Goal: Task Accomplishment & Management: Use online tool/utility

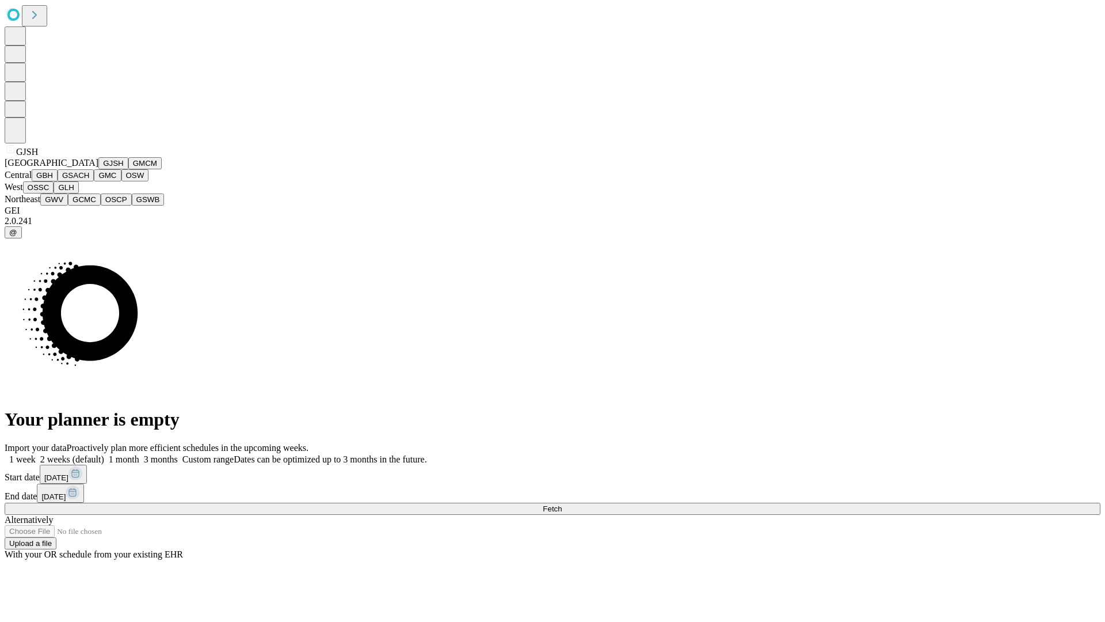
click at [98, 169] on button "GJSH" at bounding box center [113, 163] width 30 height 12
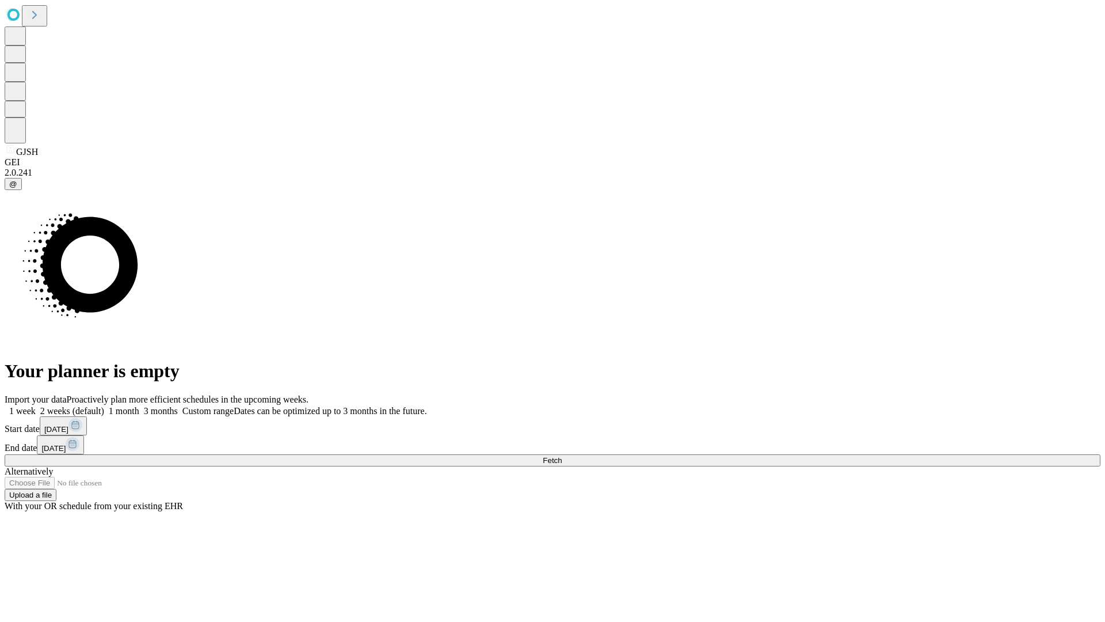
click at [36, 406] on label "1 week" at bounding box center [20, 411] width 31 height 10
click at [562, 456] on span "Fetch" at bounding box center [552, 460] width 19 height 9
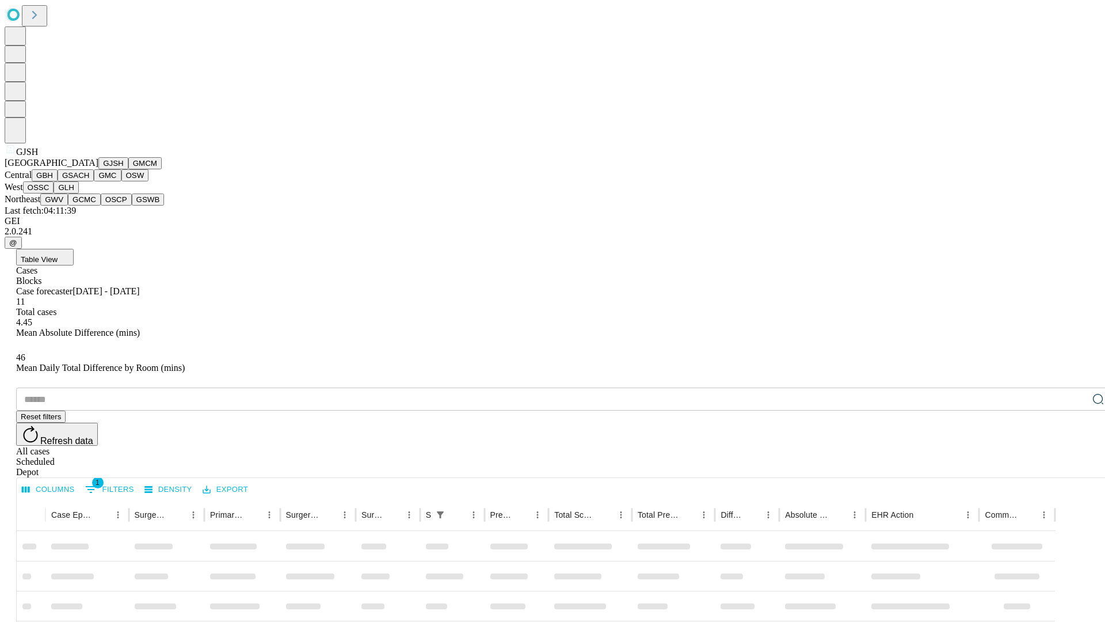
click at [128, 169] on button "GMCM" at bounding box center [144, 163] width 33 height 12
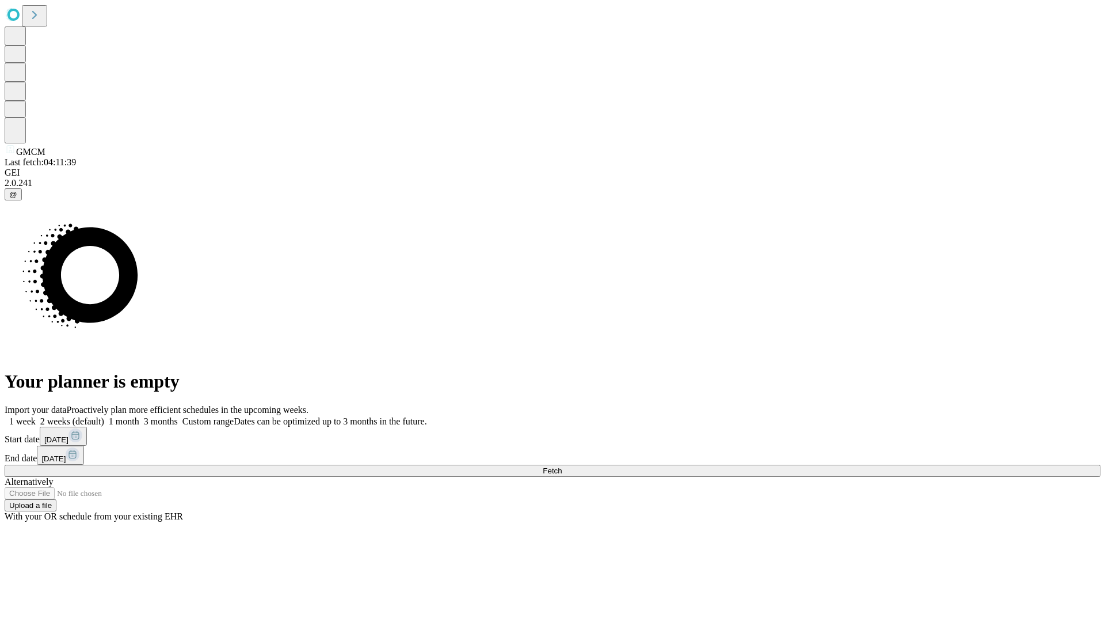
click at [36, 416] on label "1 week" at bounding box center [20, 421] width 31 height 10
click at [562, 466] on span "Fetch" at bounding box center [552, 470] width 19 height 9
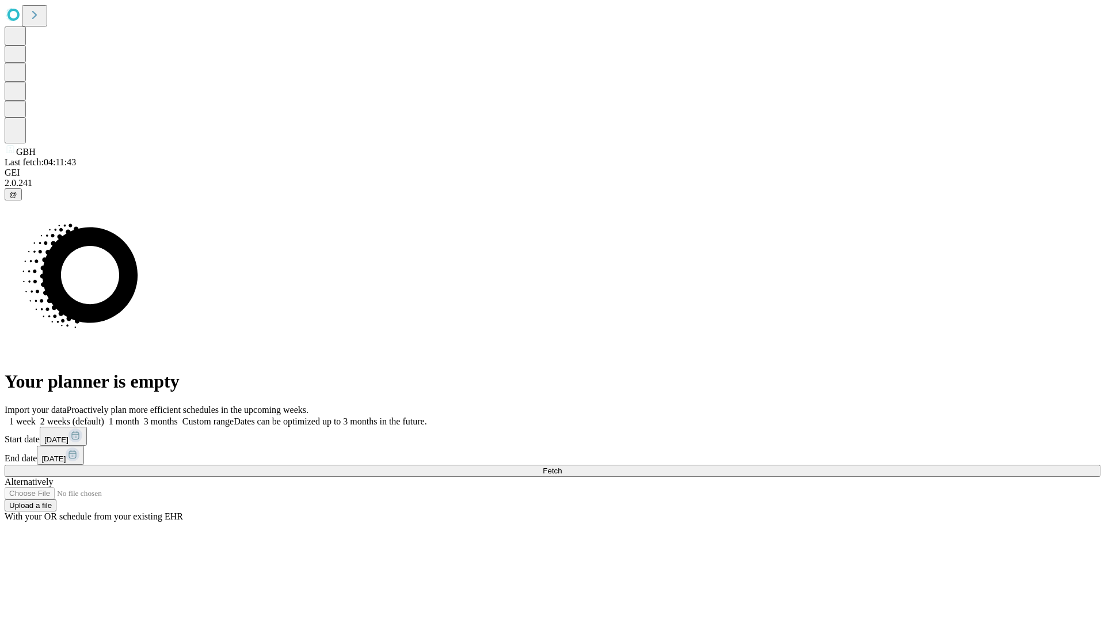
click at [562, 466] on span "Fetch" at bounding box center [552, 470] width 19 height 9
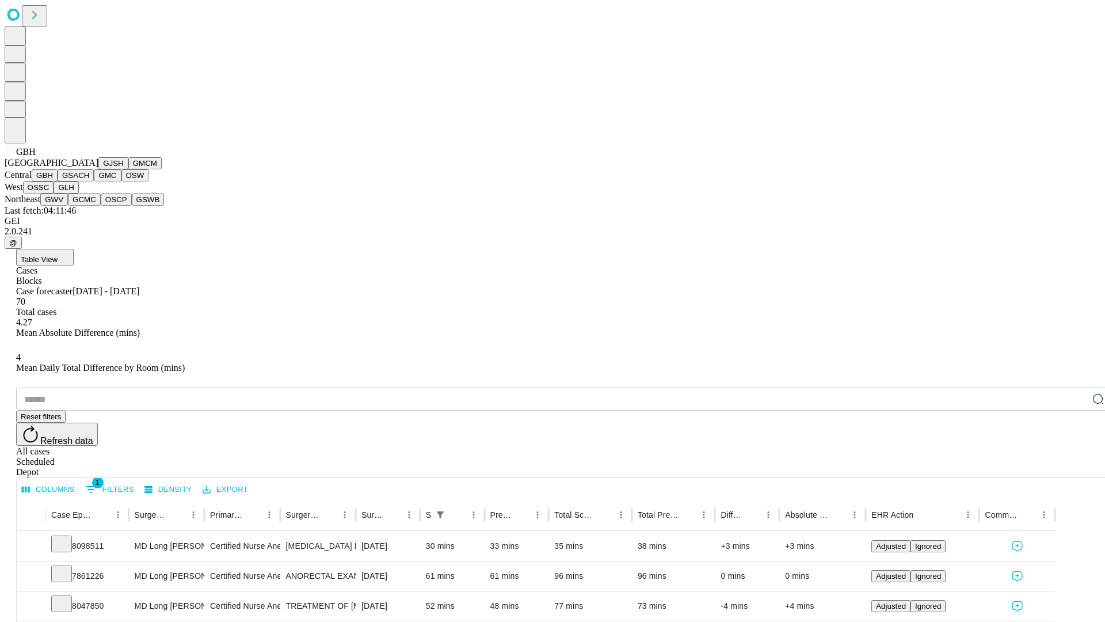
click at [89, 181] on button "GSACH" at bounding box center [76, 175] width 36 height 12
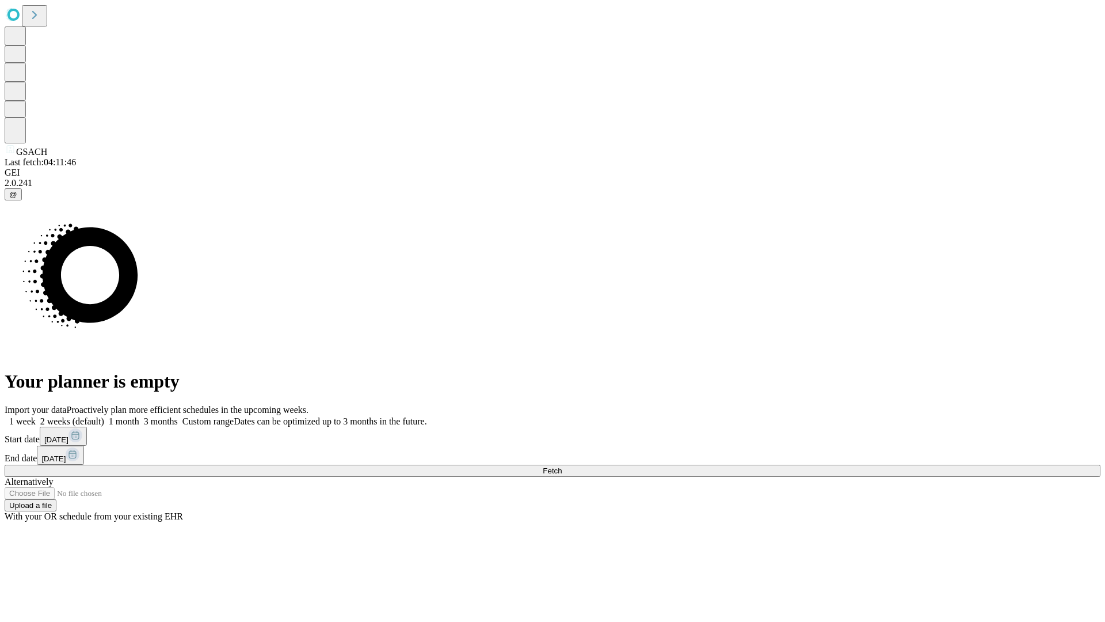
click at [36, 416] on label "1 week" at bounding box center [20, 421] width 31 height 10
click at [562, 466] on span "Fetch" at bounding box center [552, 470] width 19 height 9
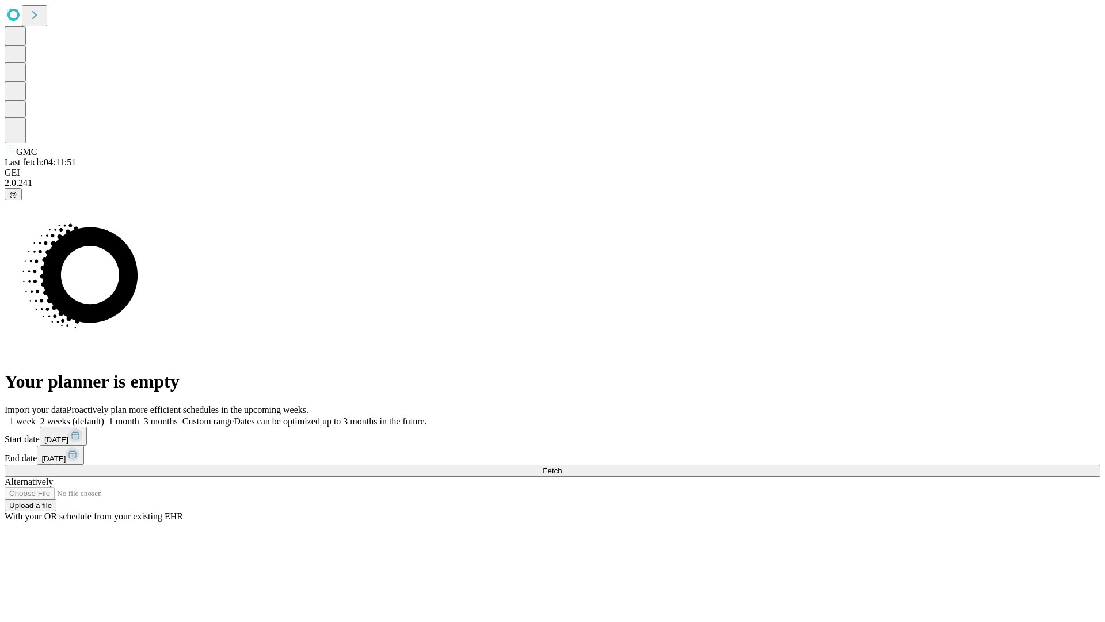
click at [562, 466] on span "Fetch" at bounding box center [552, 470] width 19 height 9
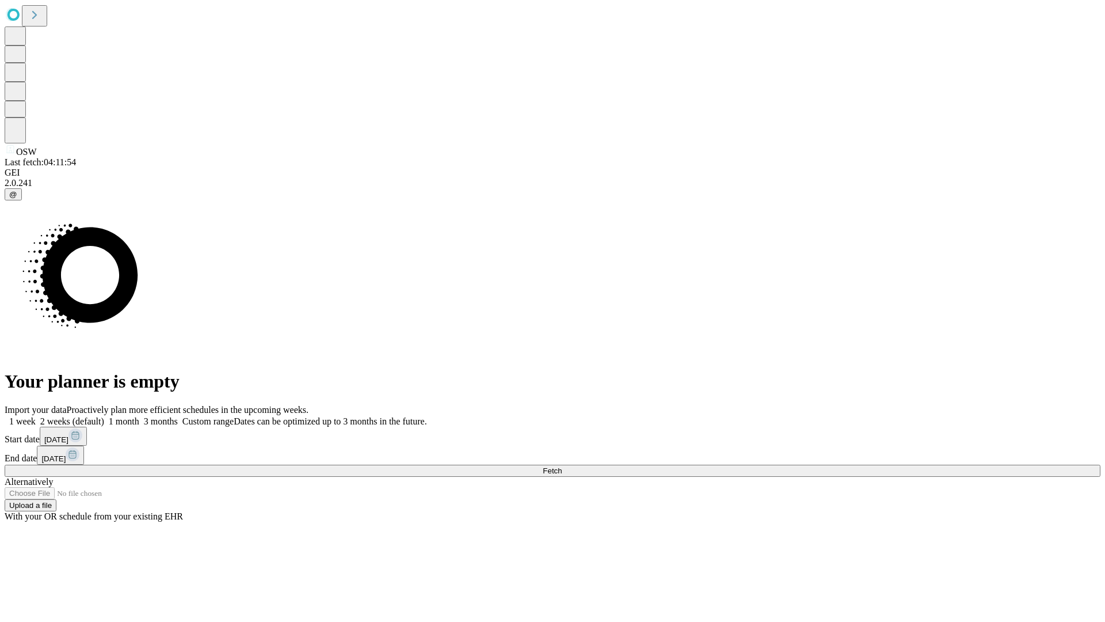
click at [562, 466] on span "Fetch" at bounding box center [552, 470] width 19 height 9
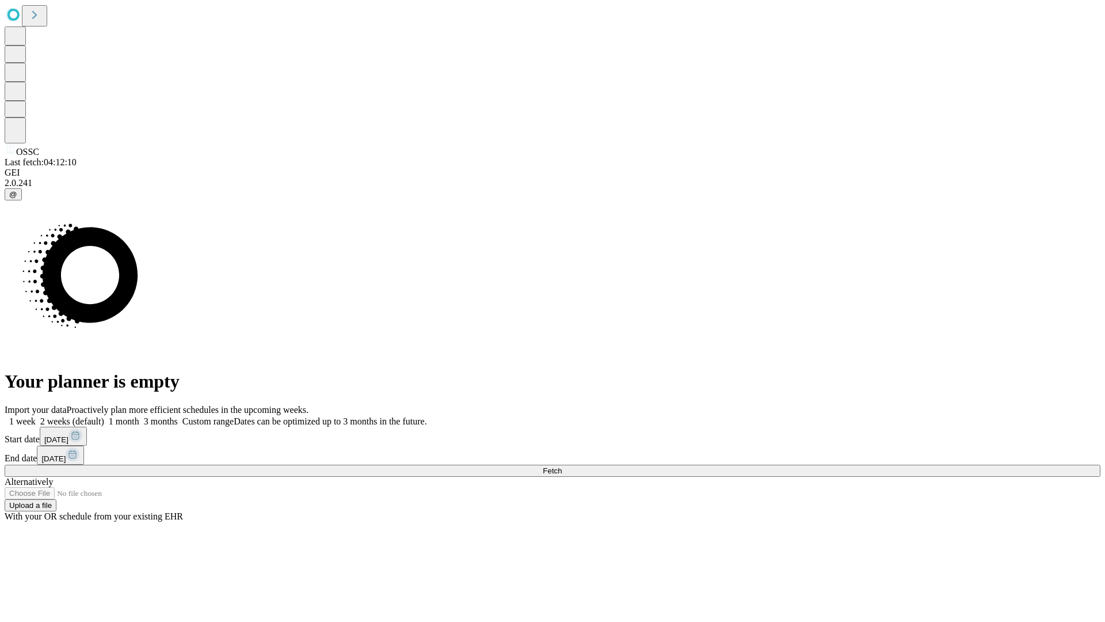
click at [36, 416] on label "1 week" at bounding box center [20, 421] width 31 height 10
click at [562, 466] on span "Fetch" at bounding box center [552, 470] width 19 height 9
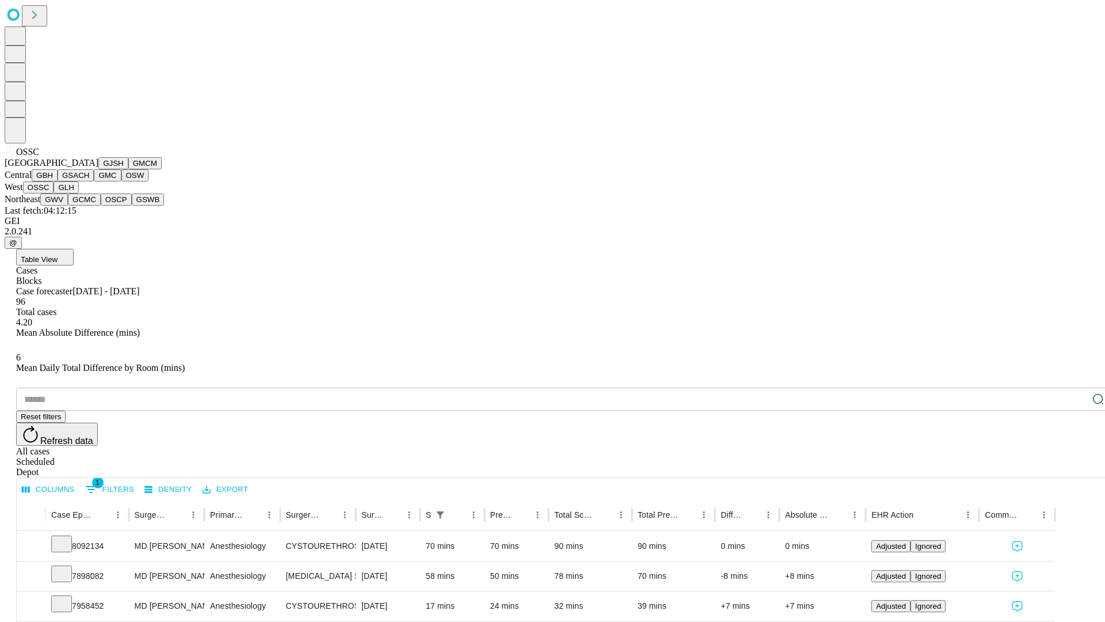
click at [78, 193] on button "GLH" at bounding box center [66, 187] width 25 height 12
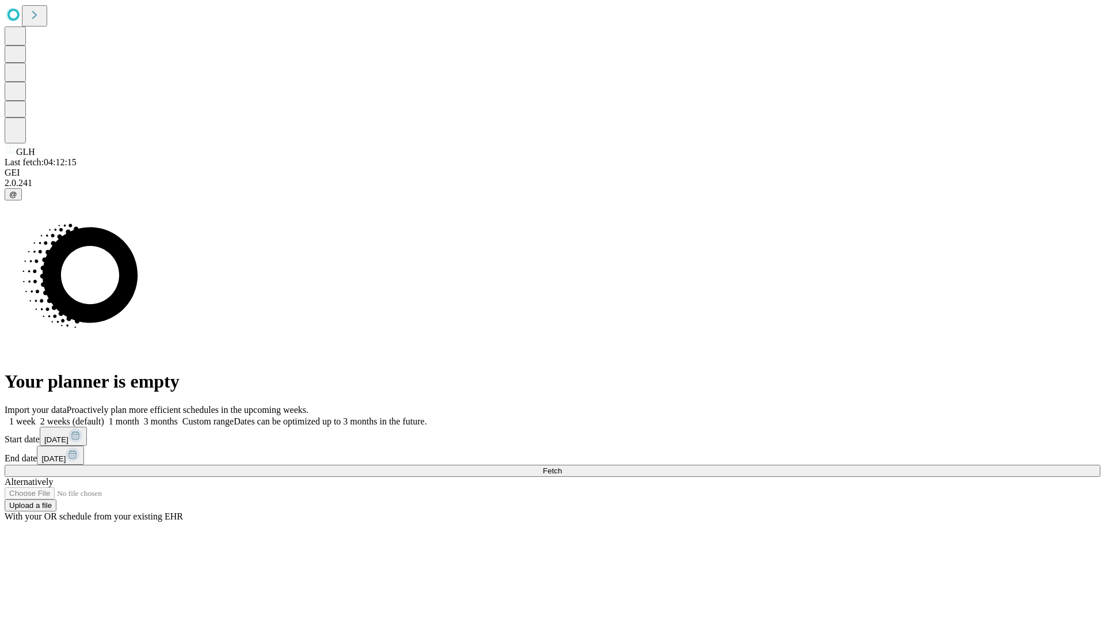
click at [36, 416] on label "1 week" at bounding box center [20, 421] width 31 height 10
click at [562, 466] on span "Fetch" at bounding box center [552, 470] width 19 height 9
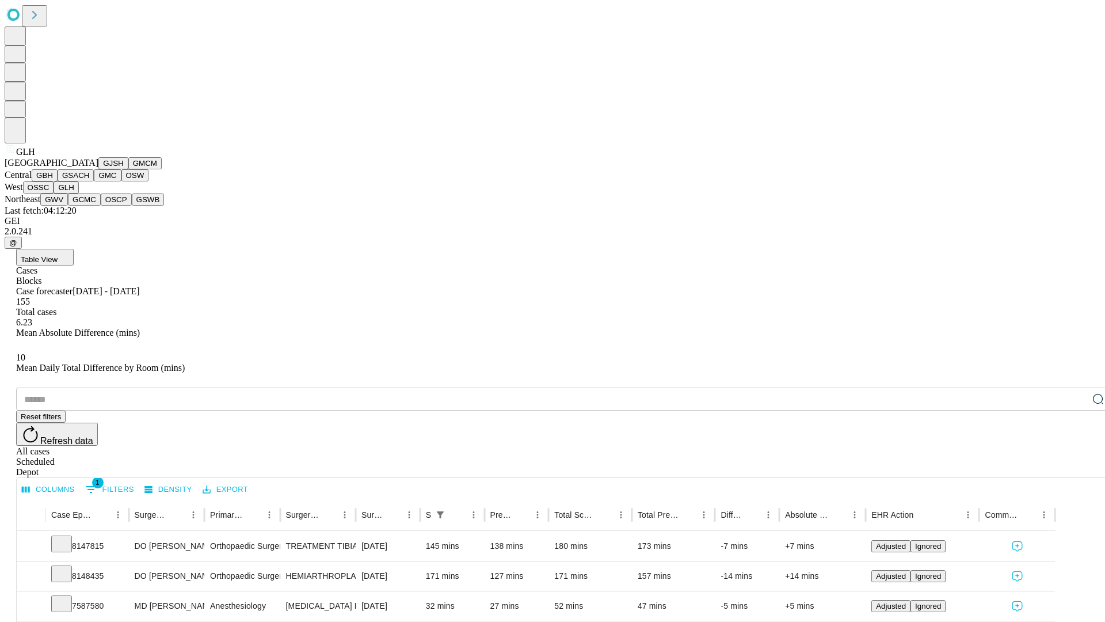
click at [68, 206] on button "GWV" at bounding box center [54, 199] width 28 height 12
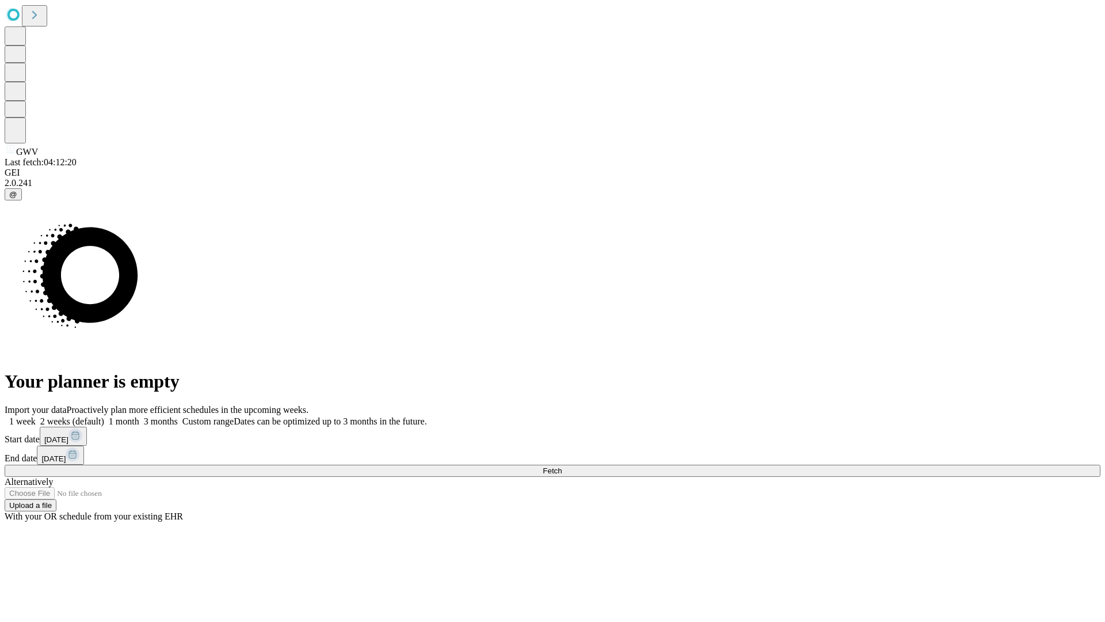
click at [36, 416] on label "1 week" at bounding box center [20, 421] width 31 height 10
click at [562, 466] on span "Fetch" at bounding box center [552, 470] width 19 height 9
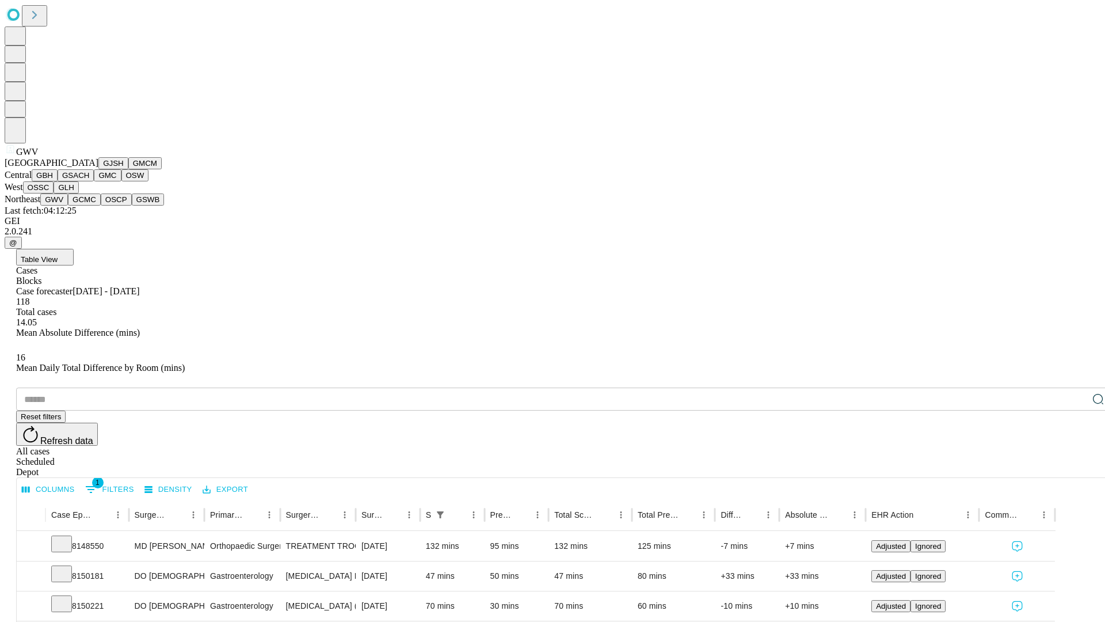
click at [89, 206] on button "GCMC" at bounding box center [84, 199] width 33 height 12
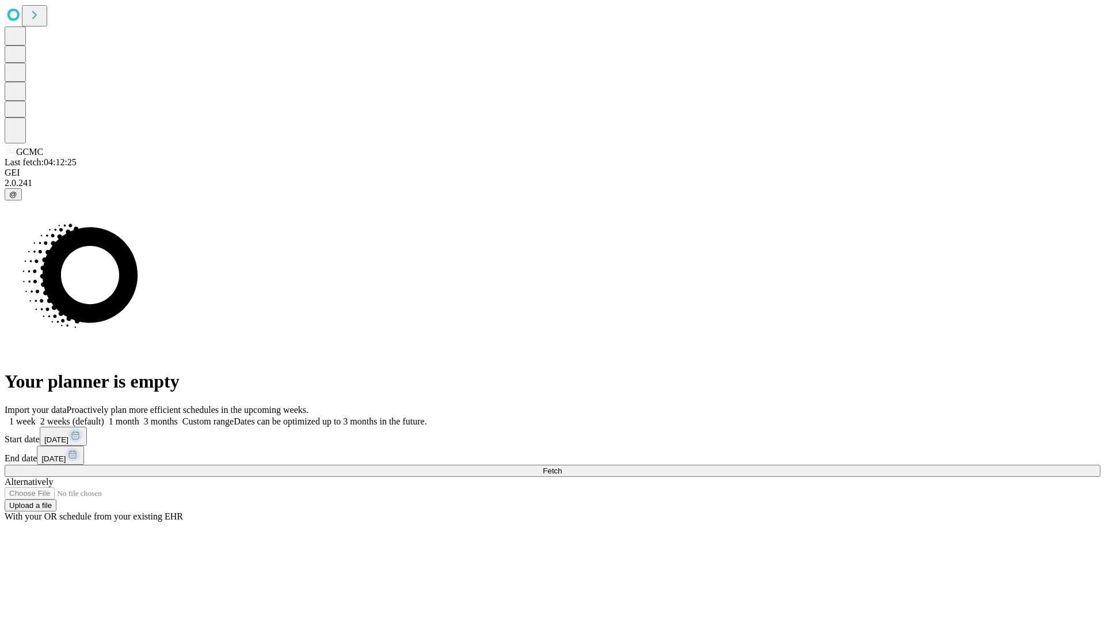
click at [36, 416] on label "1 week" at bounding box center [20, 421] width 31 height 10
click at [562, 466] on span "Fetch" at bounding box center [552, 470] width 19 height 9
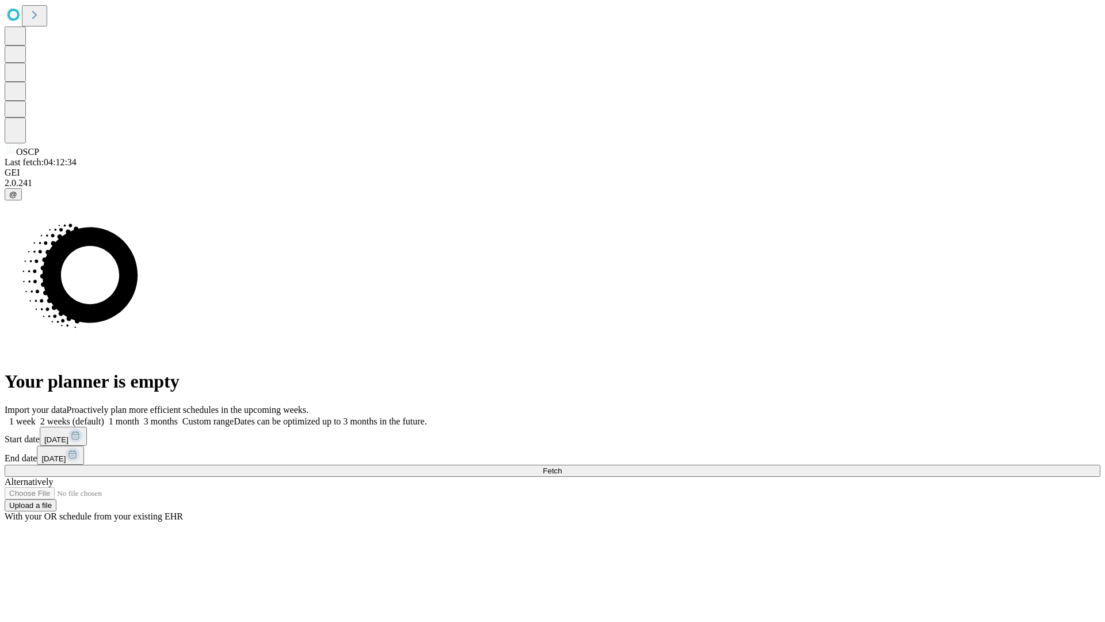
click at [36, 416] on label "1 week" at bounding box center [20, 421] width 31 height 10
click at [562, 466] on span "Fetch" at bounding box center [552, 470] width 19 height 9
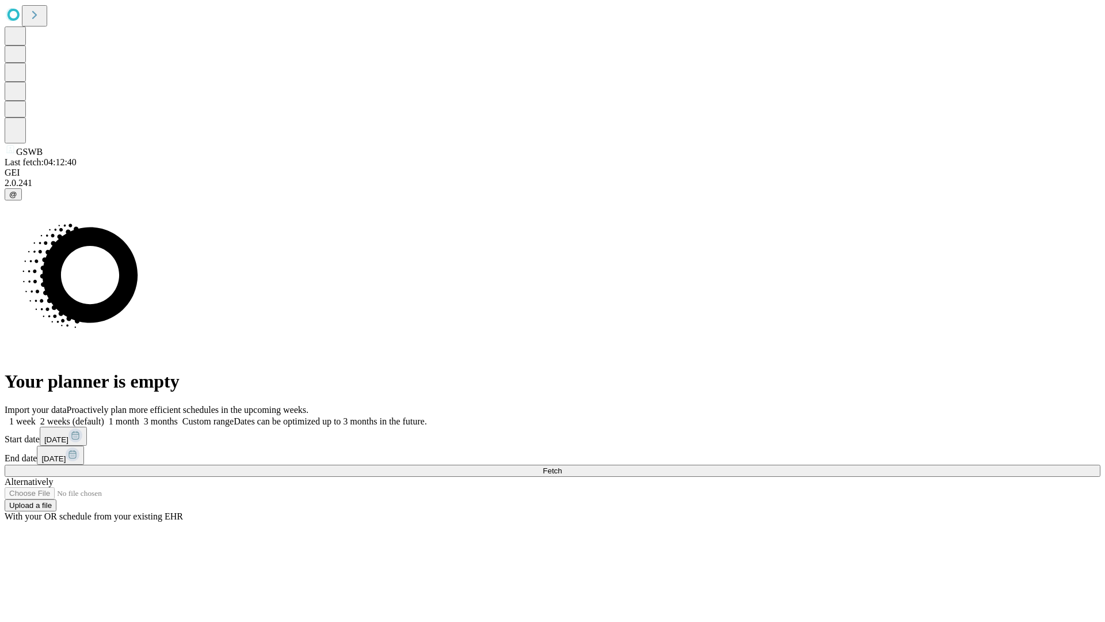
click at [36, 416] on label "1 week" at bounding box center [20, 421] width 31 height 10
click at [562, 466] on span "Fetch" at bounding box center [552, 470] width 19 height 9
